Goal: Task Accomplishment & Management: Manage account settings

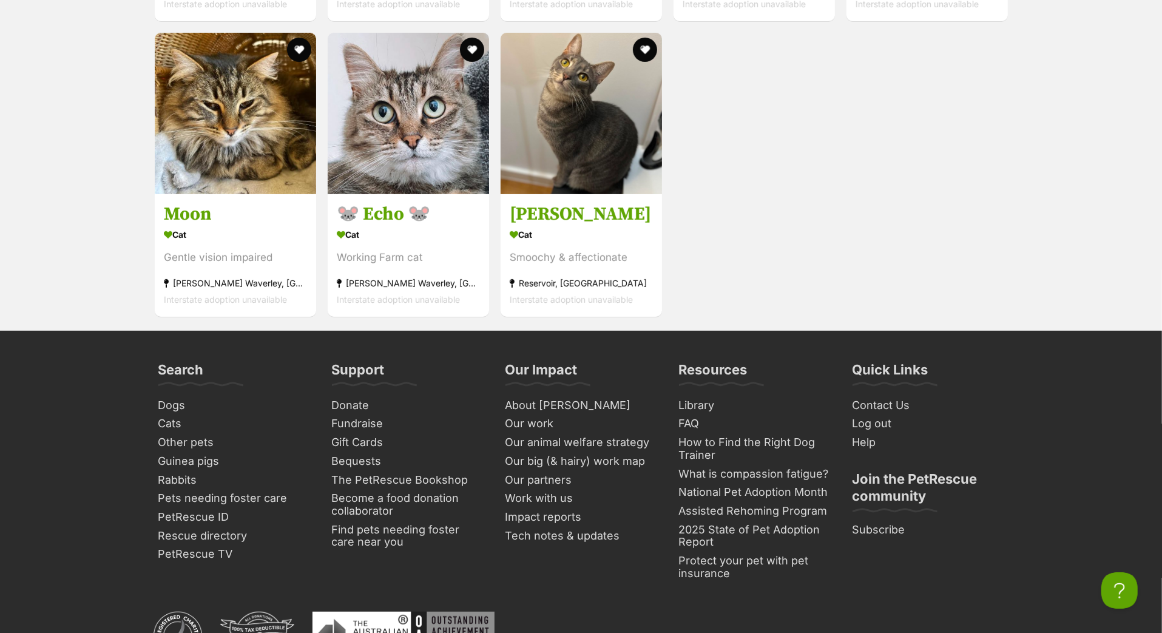
scroll to position [4455, 0]
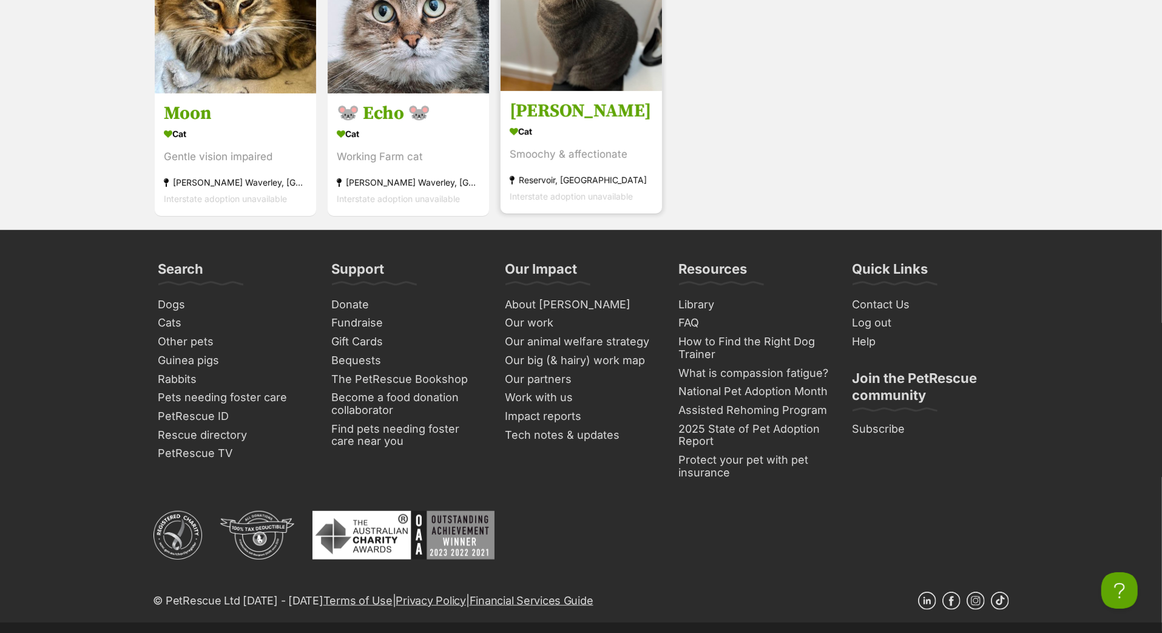
click at [547, 123] on h3 "[PERSON_NAME]" at bounding box center [581, 111] width 143 height 23
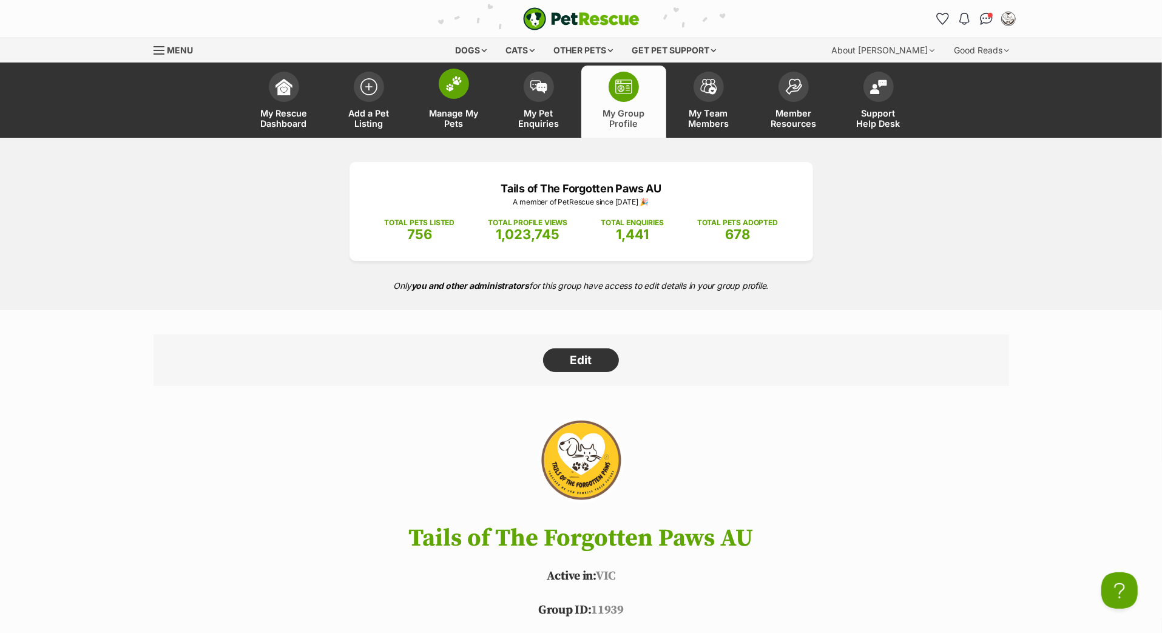
click at [460, 92] on img at bounding box center [453, 84] width 17 height 16
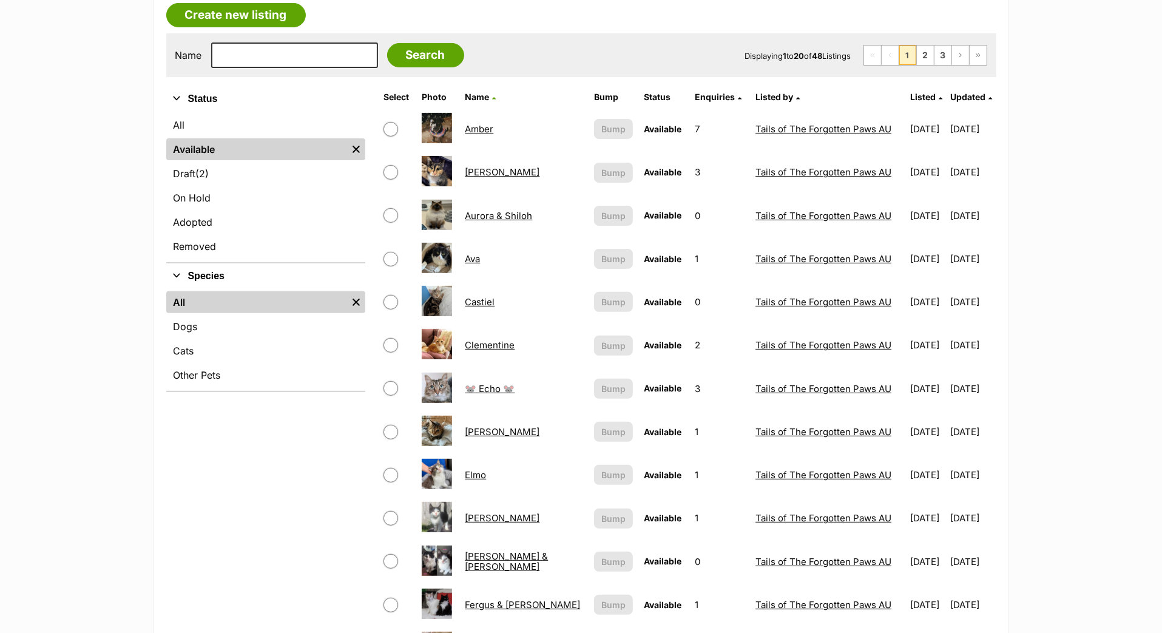
scroll to position [216, 0]
click at [249, 209] on link "On Hold" at bounding box center [265, 198] width 199 height 22
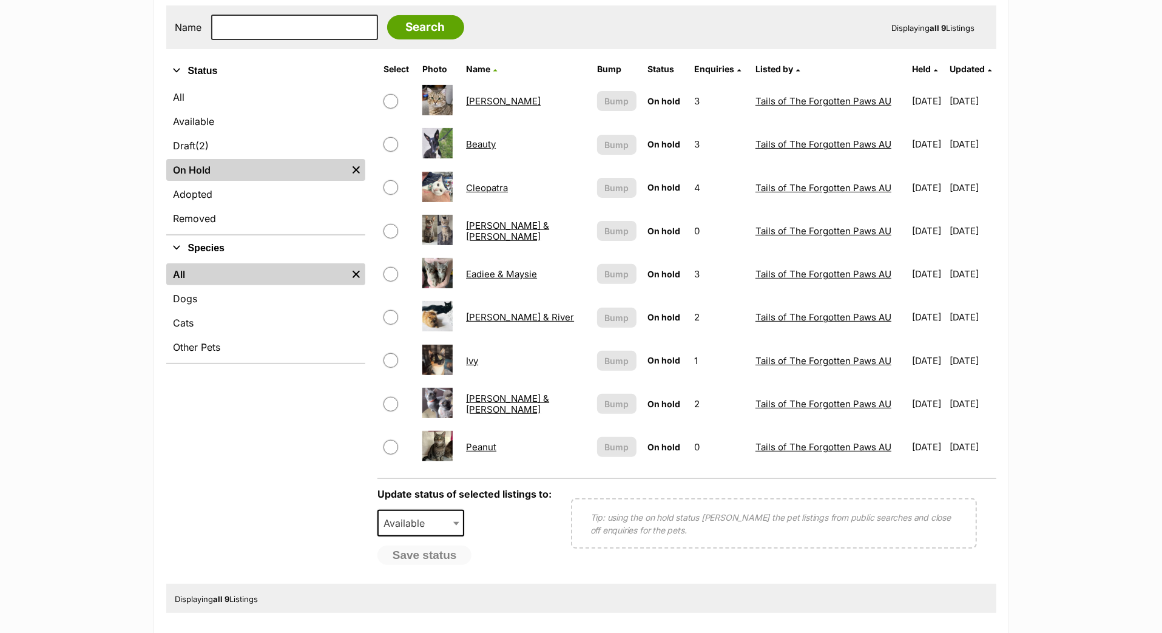
scroll to position [269, 0]
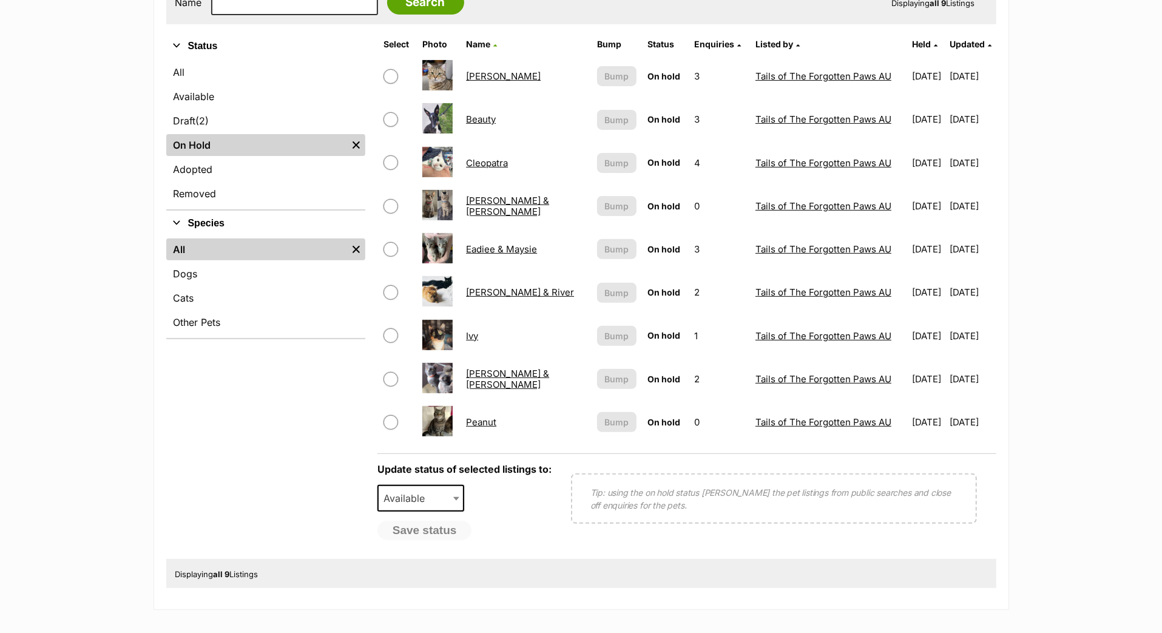
click at [495, 389] on link "Marie & Daisie" at bounding box center [507, 379] width 83 height 22
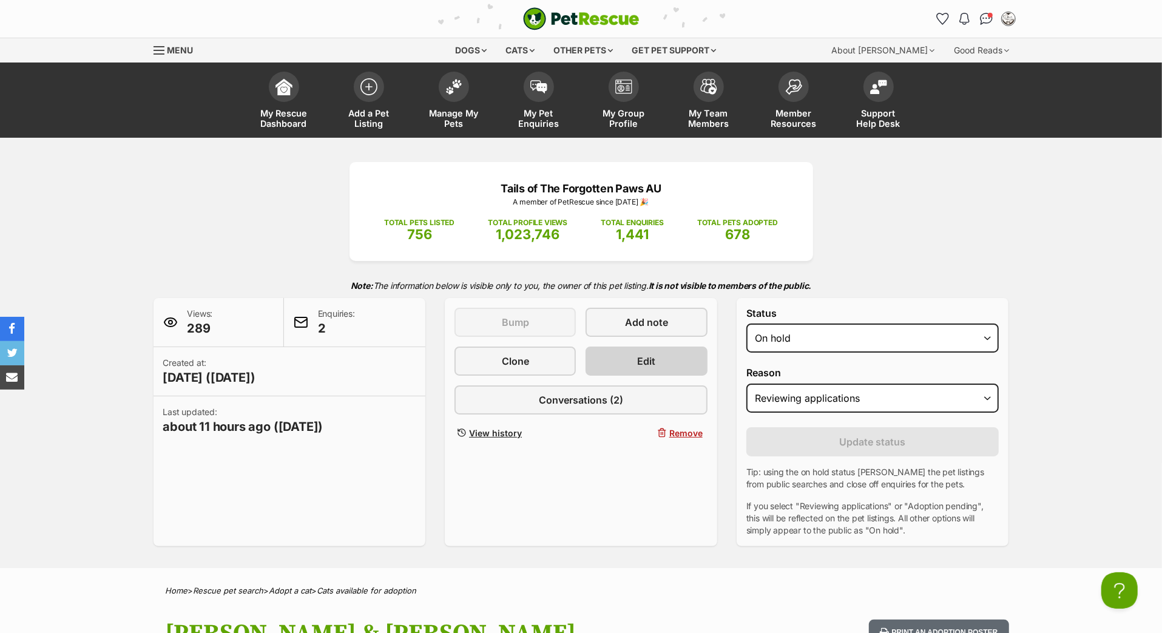
click at [648, 368] on span "Edit" at bounding box center [647, 361] width 18 height 15
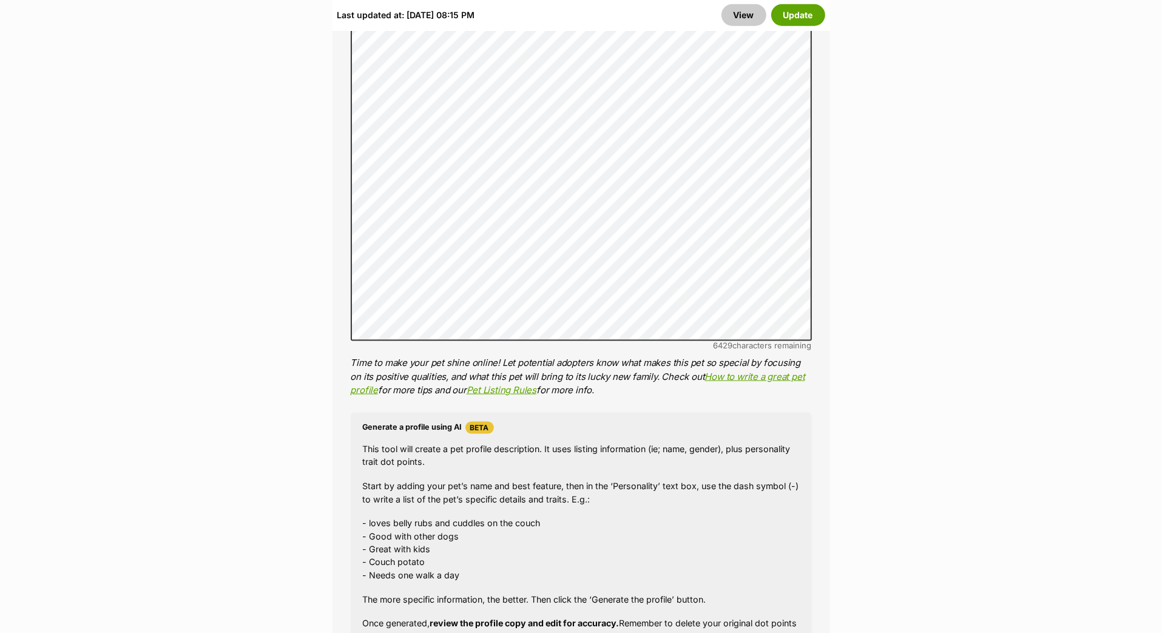
scroll to position [1276, 0]
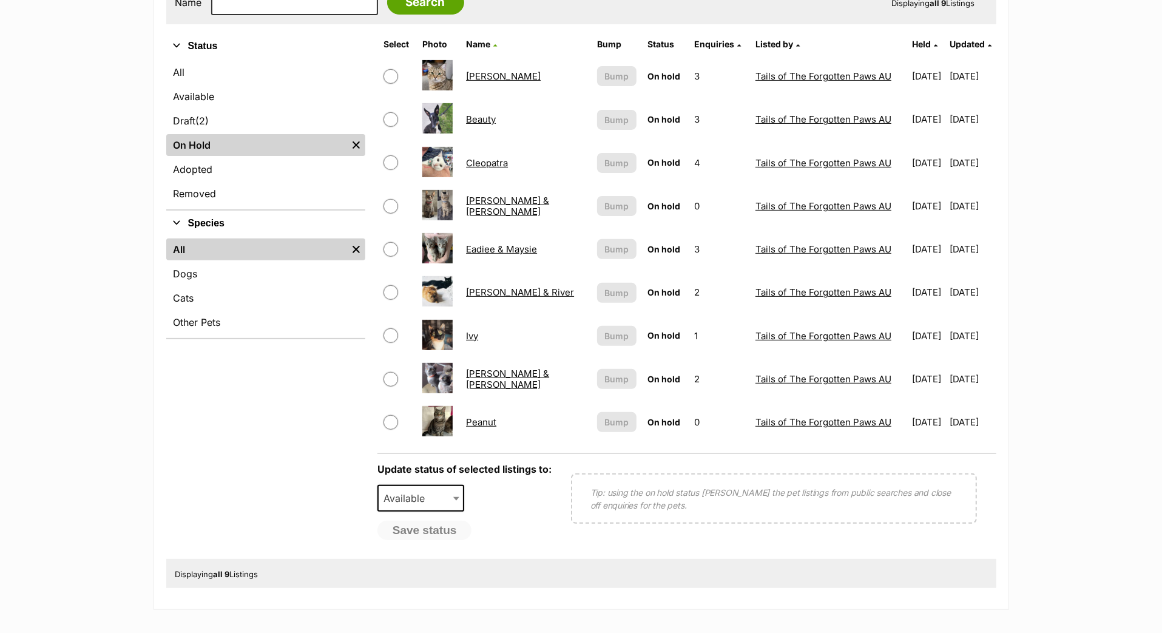
click at [467, 255] on link "Eadiee & Maysie" at bounding box center [501, 249] width 71 height 12
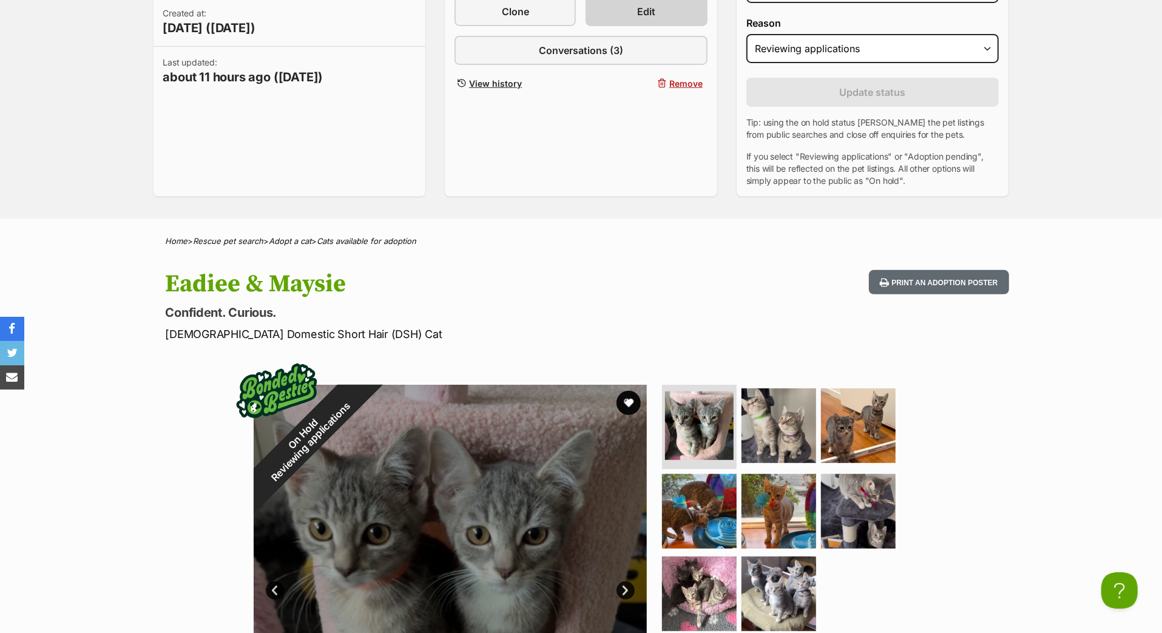
click at [653, 19] on span "Edit" at bounding box center [647, 11] width 18 height 15
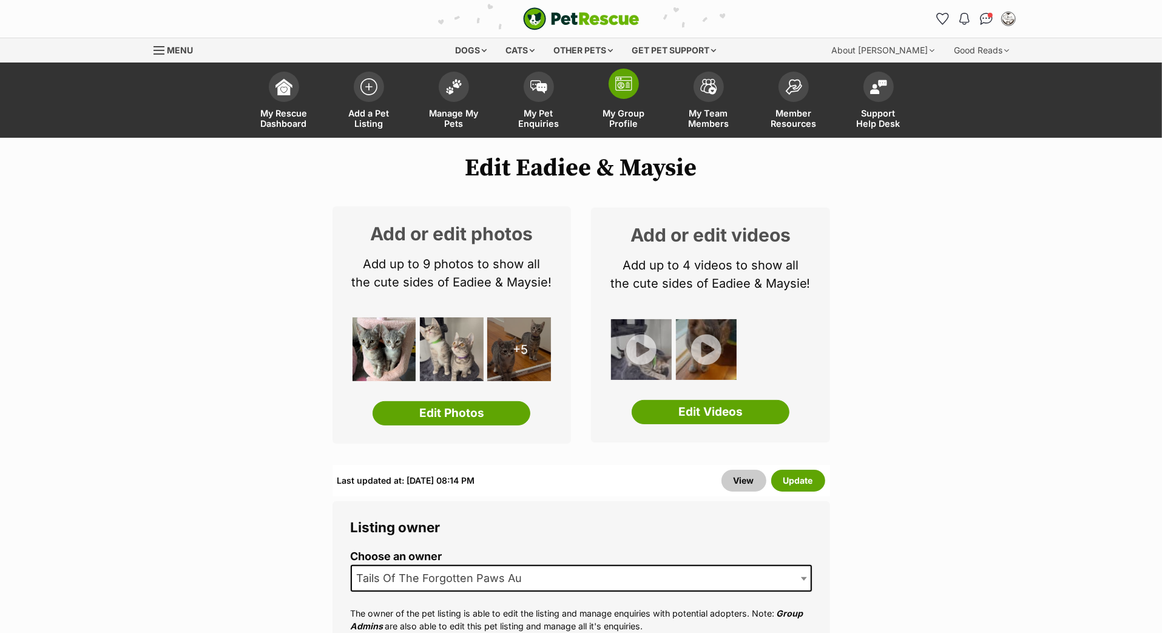
click at [631, 91] on img at bounding box center [623, 83] width 17 height 15
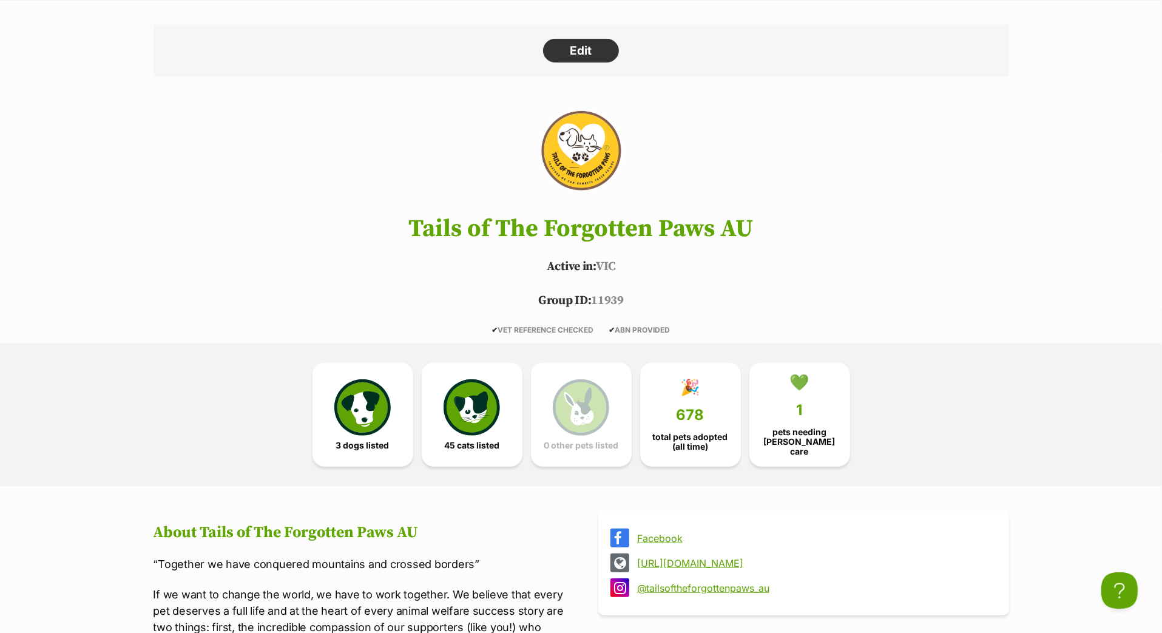
scroll to position [278, 0]
